Goal: Information Seeking & Learning: Learn about a topic

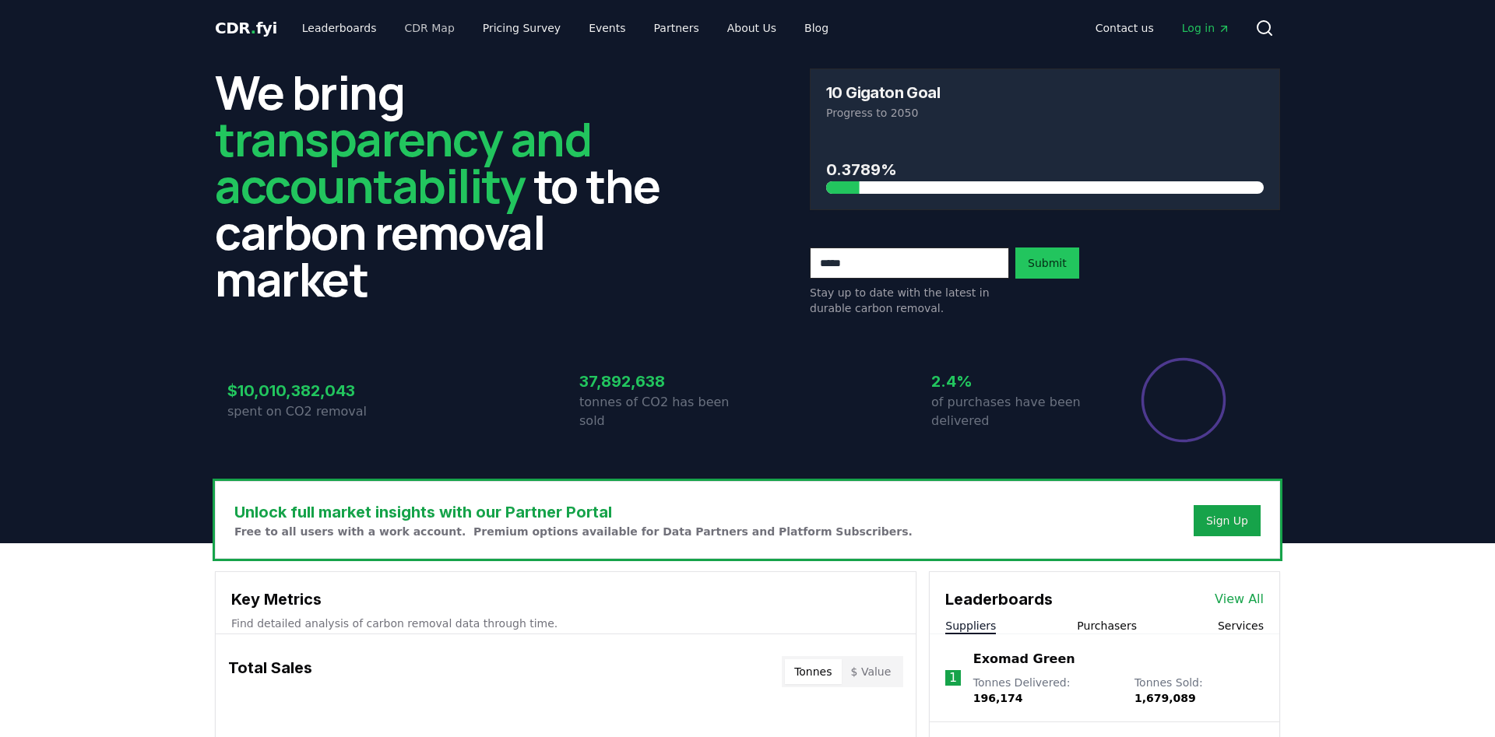
click at [516, 25] on link "Pricing Survey" at bounding box center [521, 28] width 103 height 28
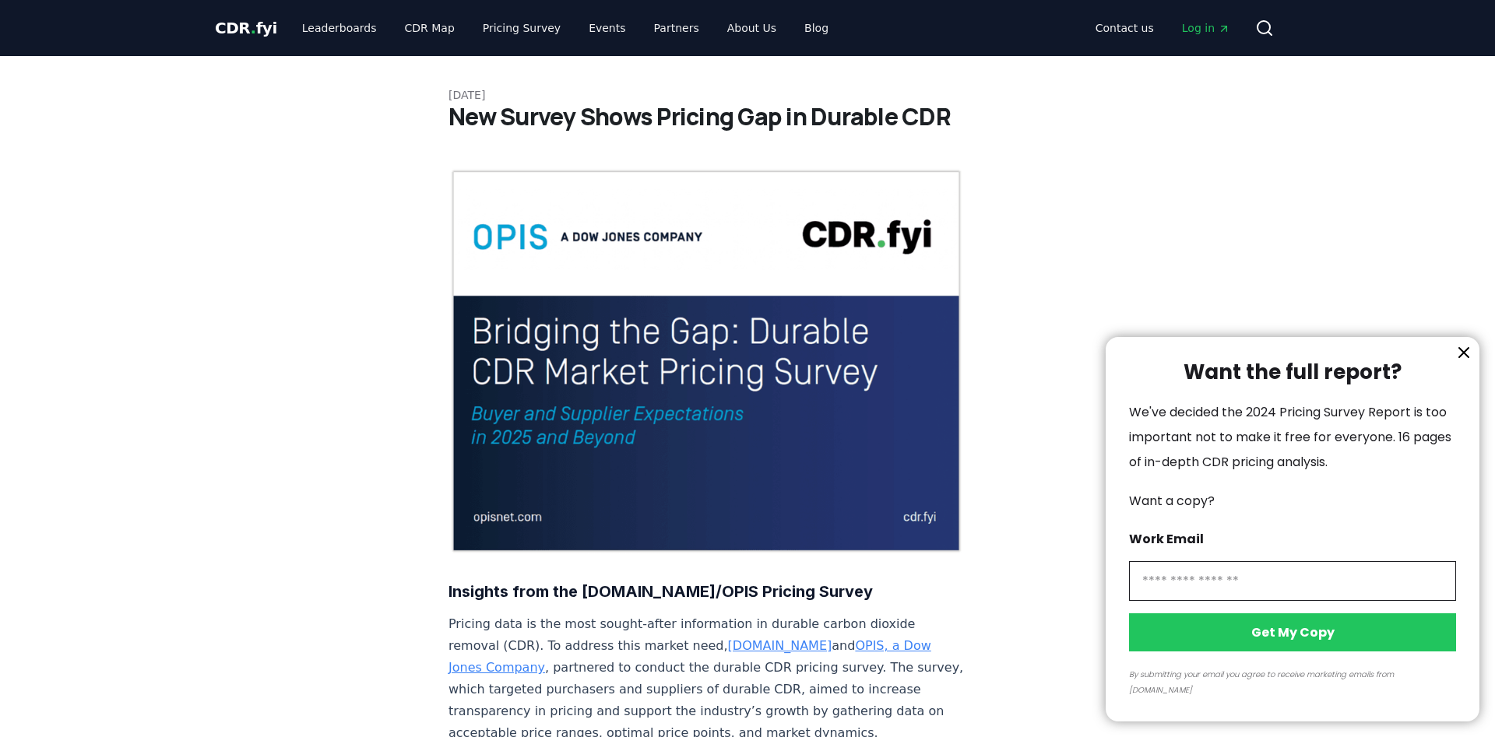
click at [1466, 362] on icon "information" at bounding box center [1464, 352] width 19 height 19
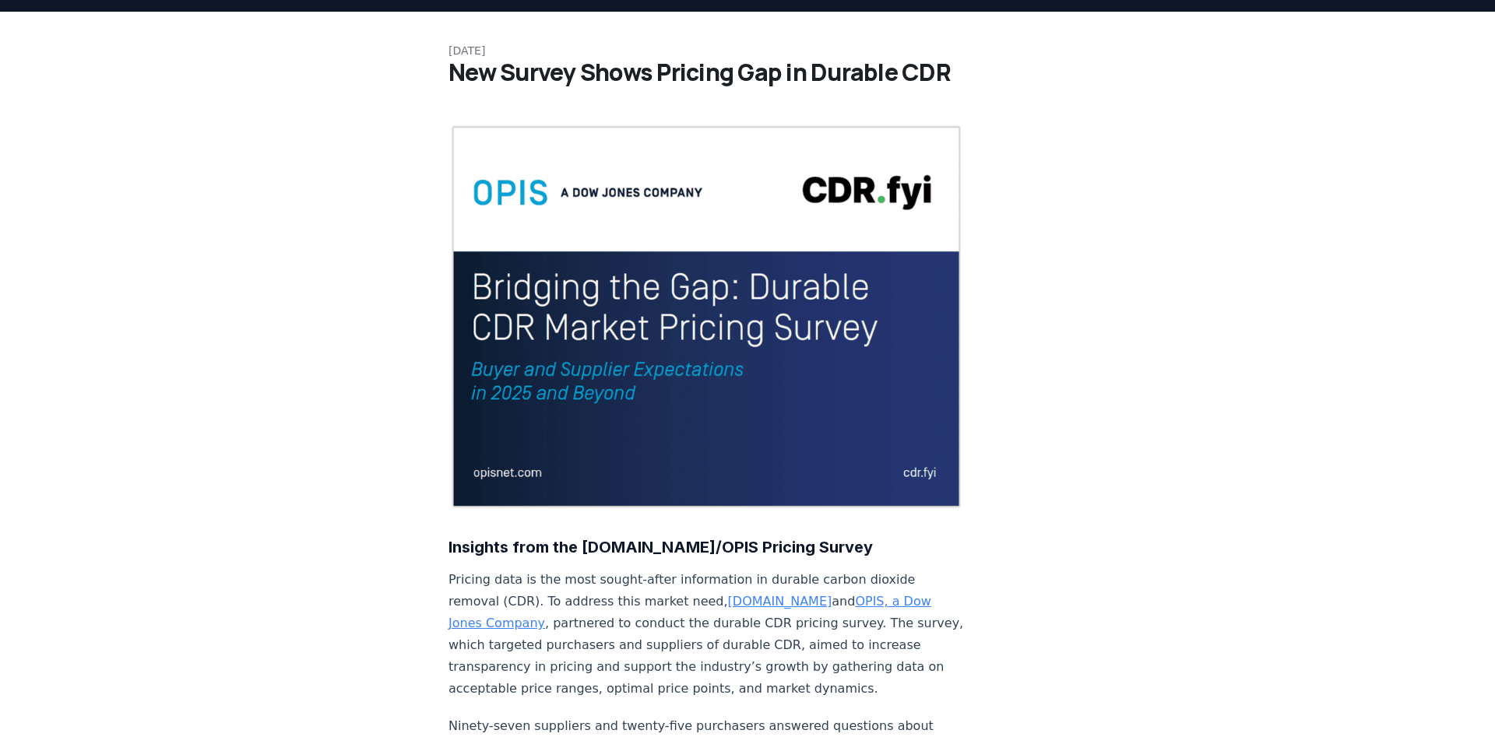
scroll to position [79, 0]
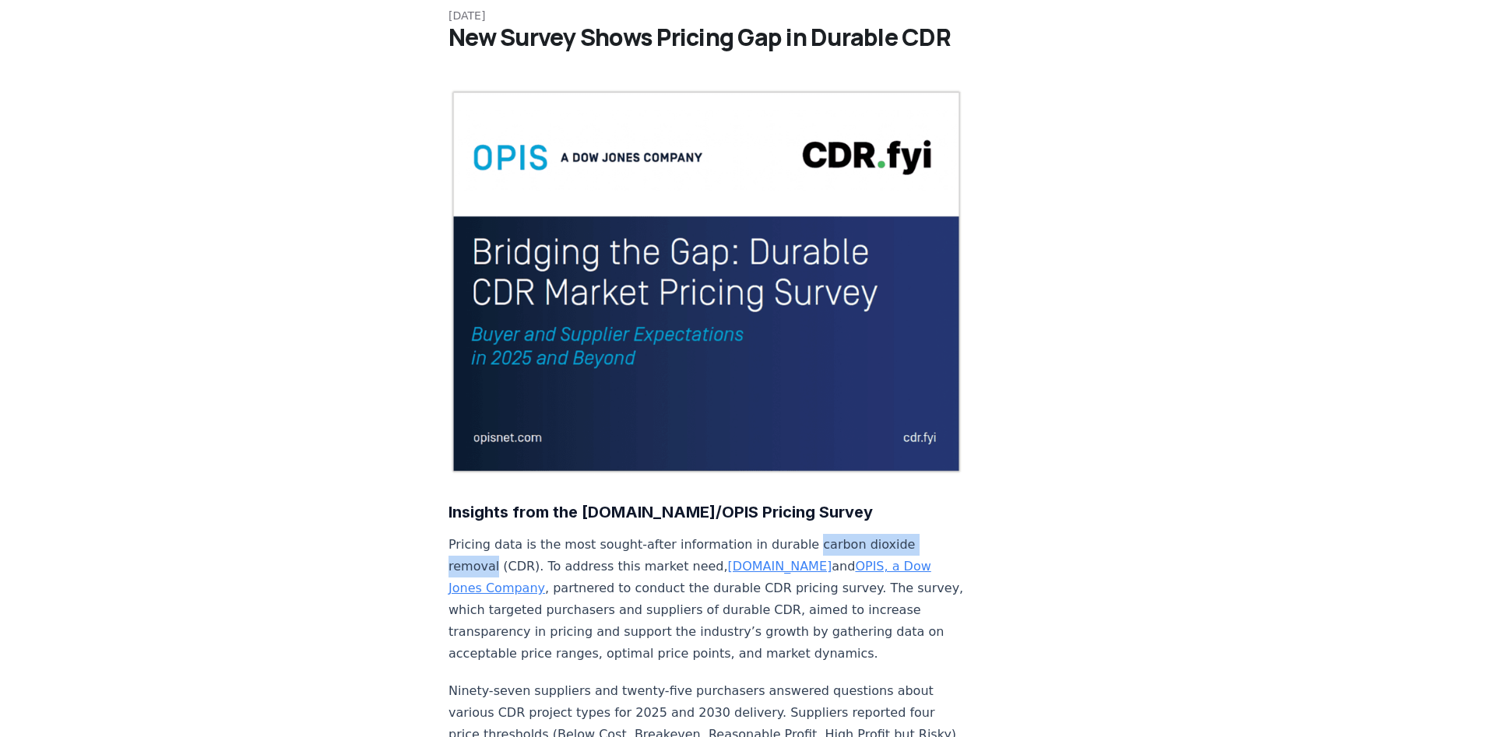
drag, startPoint x: 788, startPoint y: 498, endPoint x: 493, endPoint y: 516, distance: 295.7
click at [493, 534] on p "Pricing data is the most sought-after information in durable carbon dioxide rem…" at bounding box center [707, 599] width 516 height 131
copy p "carbon dioxide removal"
